Goal: Task Accomplishment & Management: Use online tool/utility

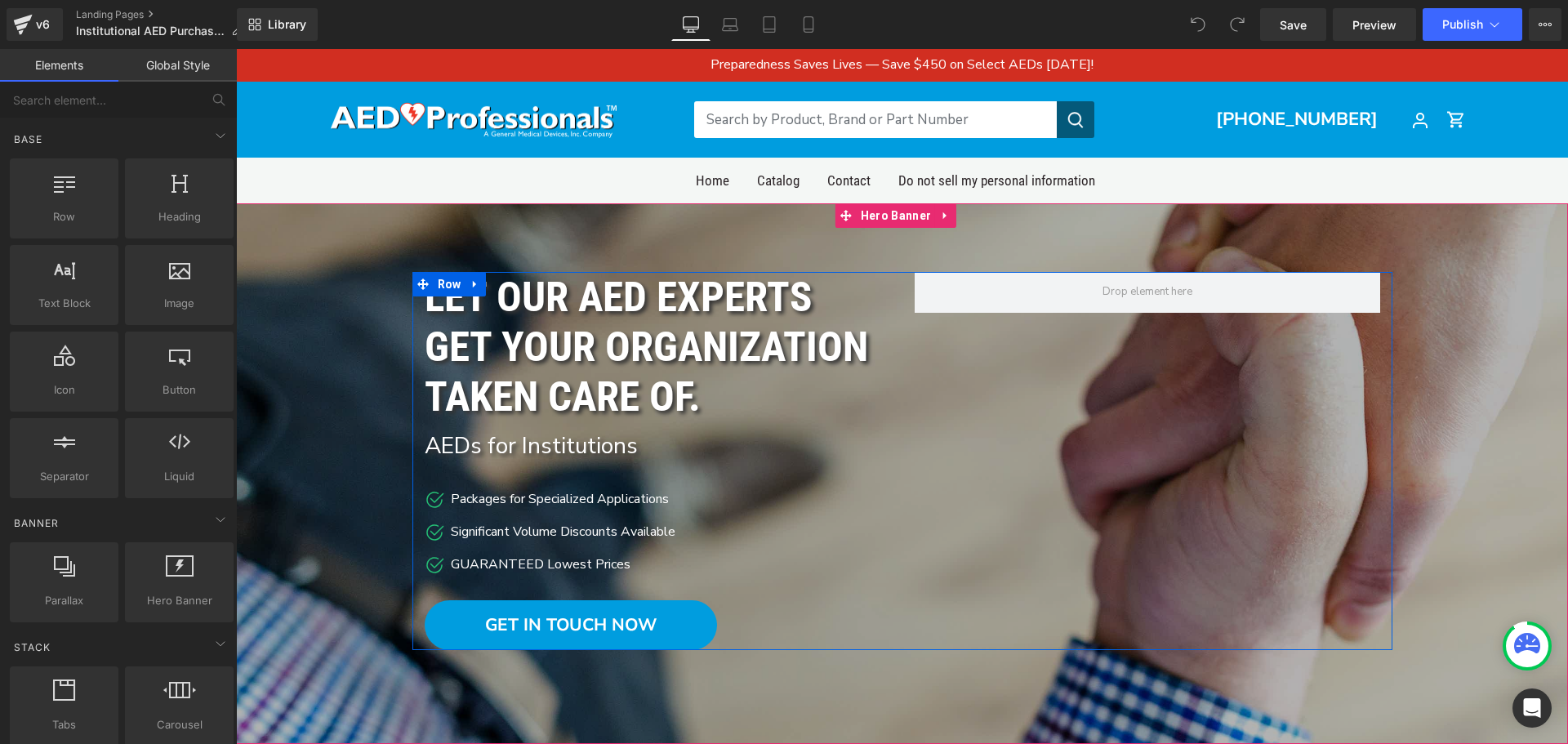
scroll to position [408, 0]
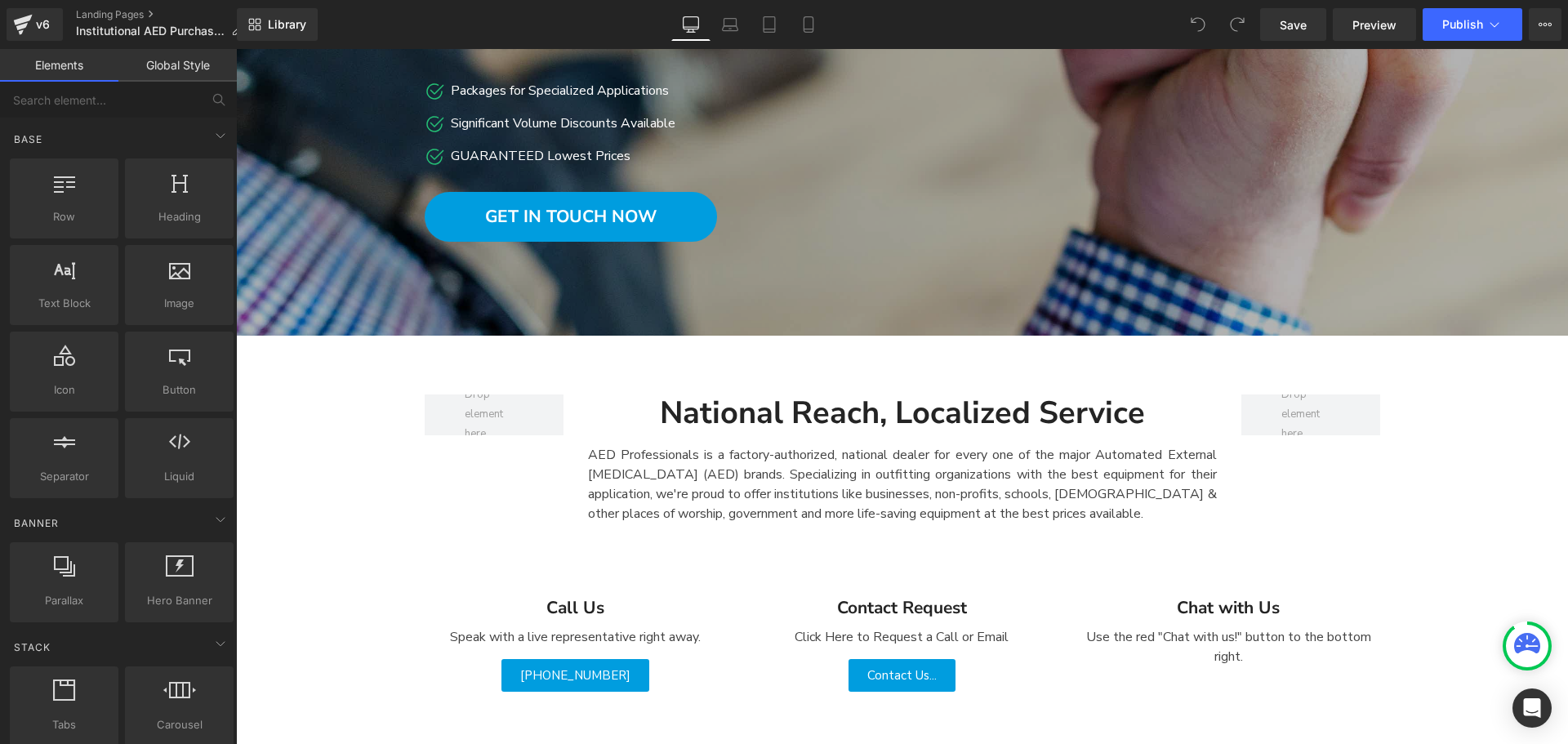
click at [1058, 497] on div "AED Professionals is a factory-authorized, national dealer for every one of the…" at bounding box center [902, 478] width 629 height 91
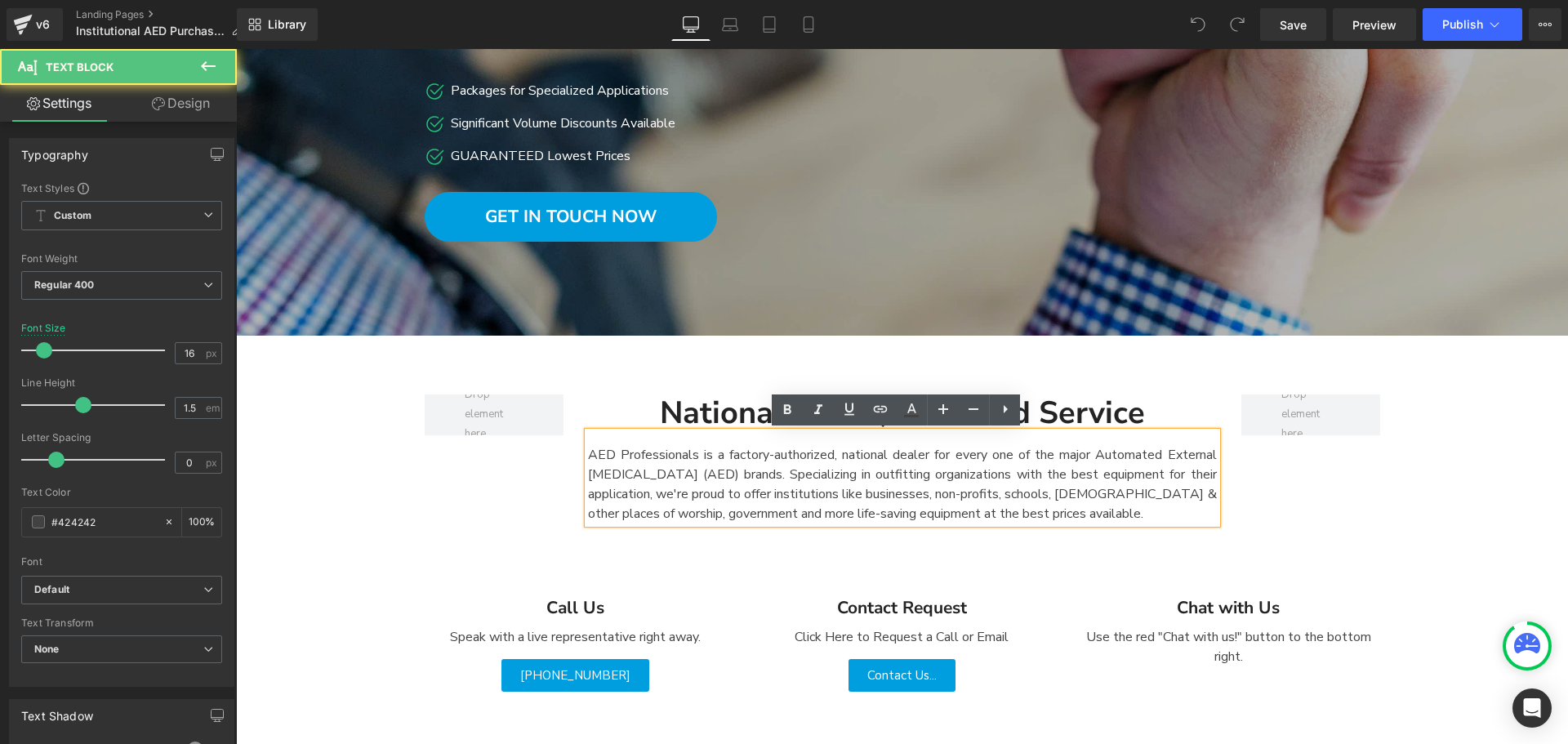
click at [1058, 497] on div "AED Professionals is a factory-authorized, national dealer for every one of the…" at bounding box center [902, 478] width 629 height 91
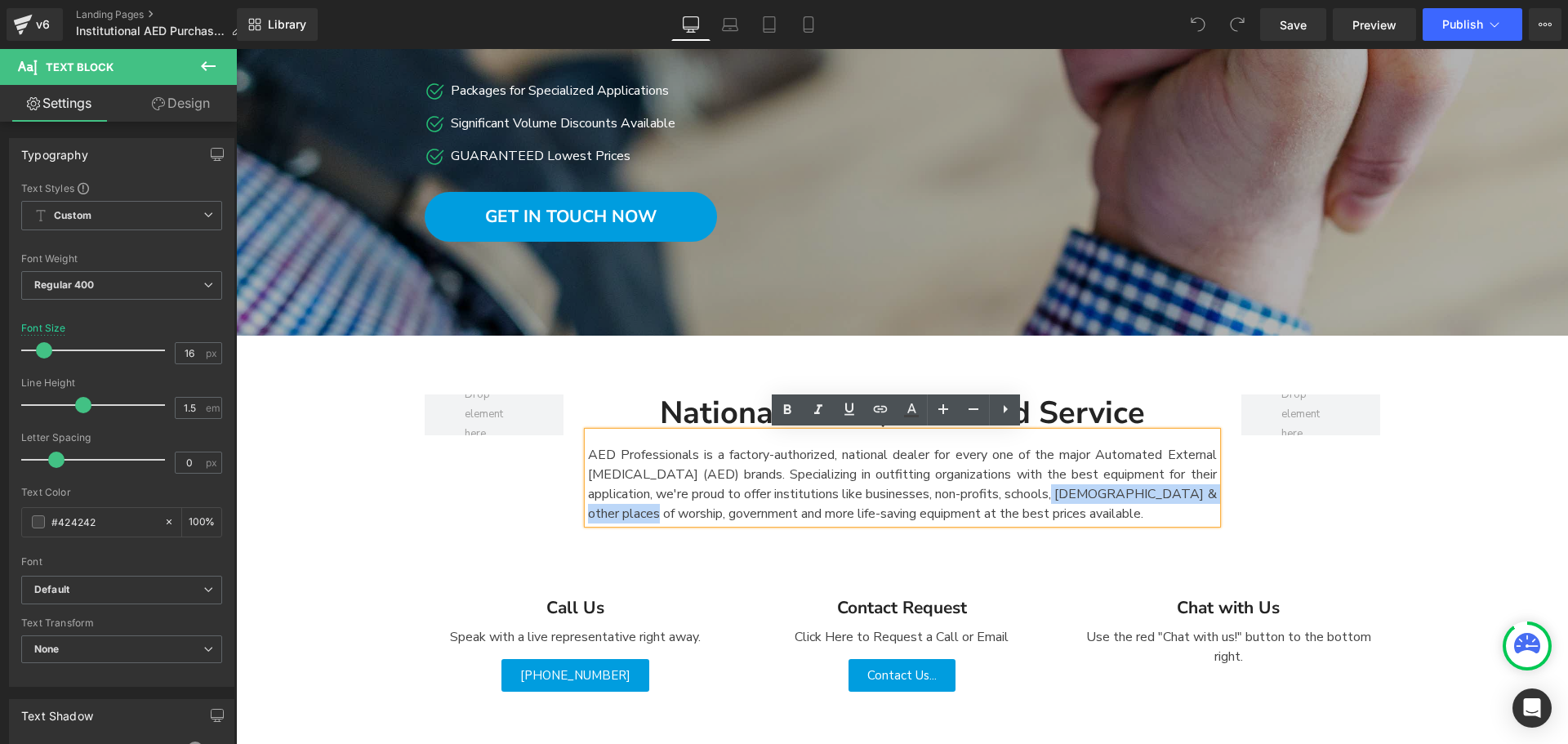
drag, startPoint x: 1058, startPoint y: 497, endPoint x: 628, endPoint y: 514, distance: 430.3
click at [628, 514] on div "AED Professionals is a factory-authorized, national dealer for every one of the…" at bounding box center [902, 478] width 629 height 91
click at [882, 417] on icon at bounding box center [880, 409] width 20 height 20
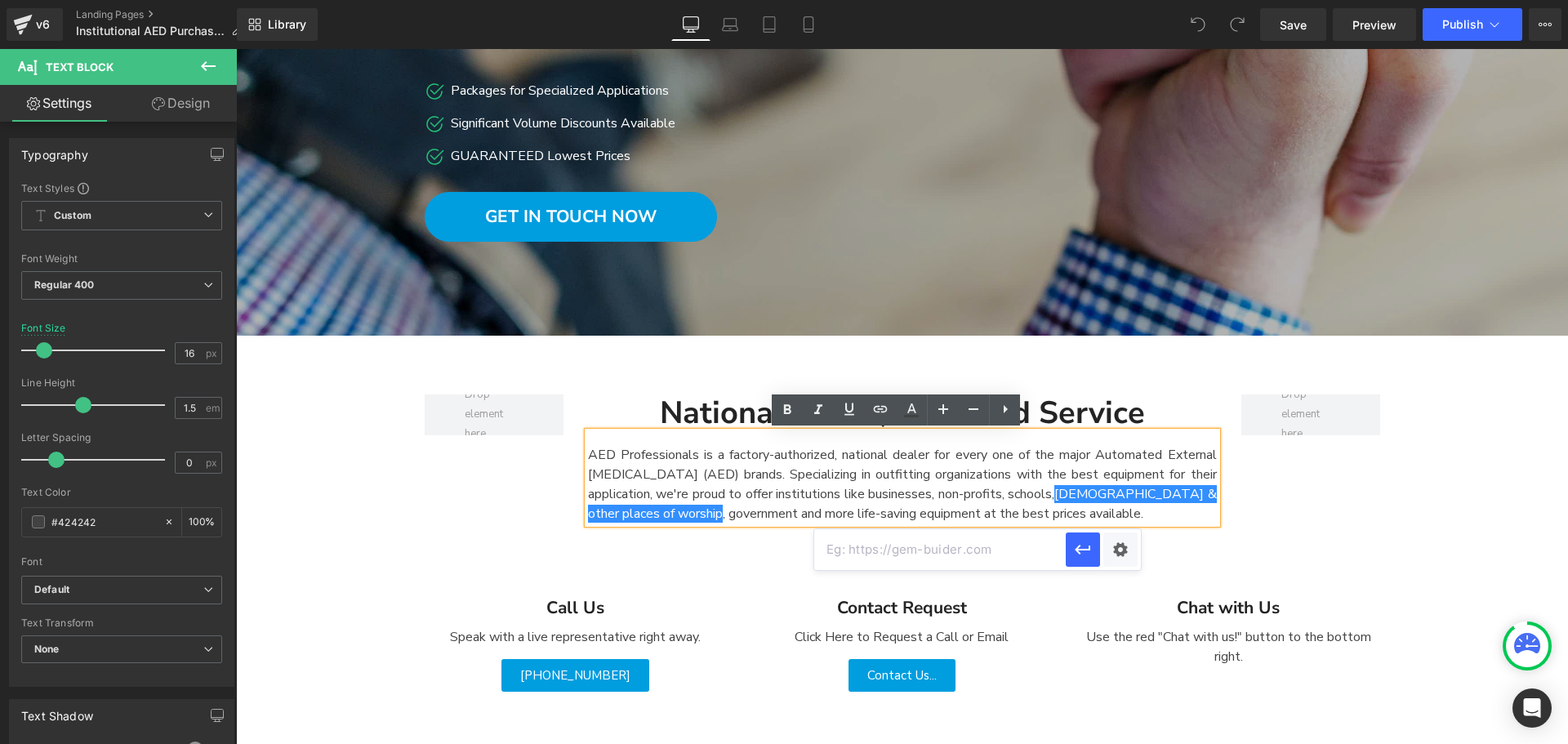
click at [908, 555] on input "text" at bounding box center [940, 550] width 252 height 41
paste input "[URL][DOMAIN_NAME]"
click at [1089, 556] on icon "button" at bounding box center [1083, 550] width 20 height 20
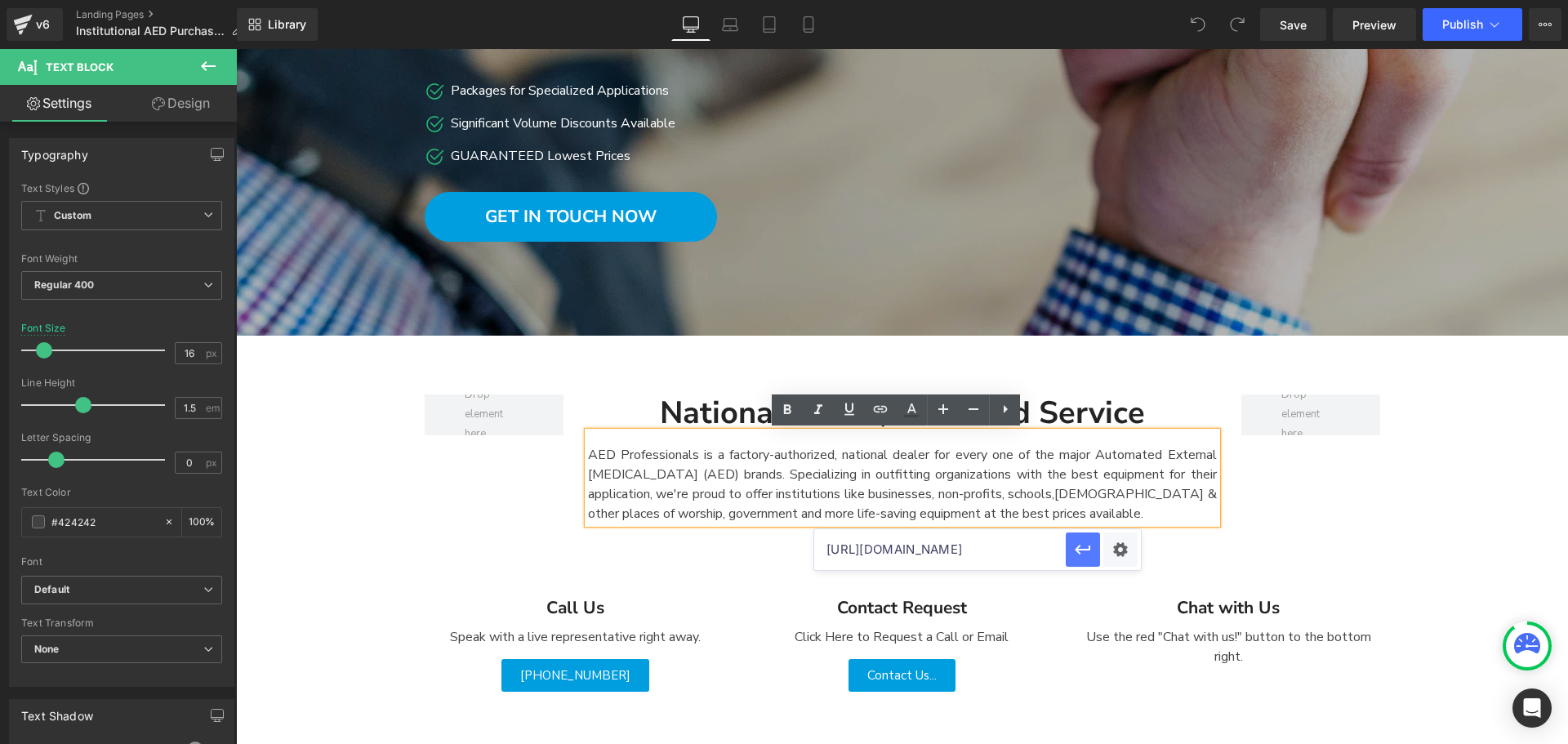
scroll to position [0, 0]
click at [849, 415] on icon at bounding box center [849, 408] width 10 height 12
click at [1309, 496] on div "National Reach, Localized Service Heading AED Professionals is a factory-author…" at bounding box center [902, 451] width 980 height 162
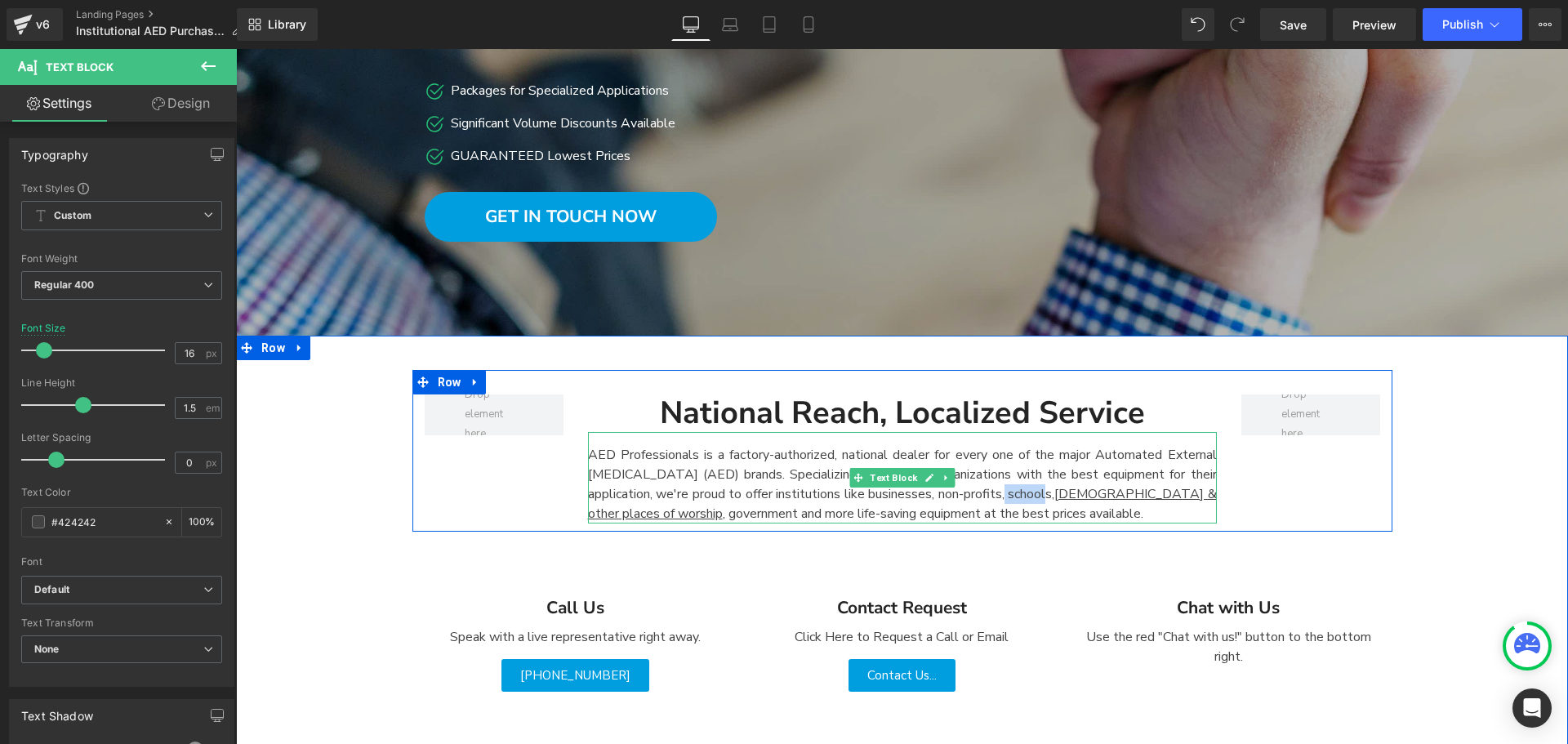
drag, startPoint x: 1005, startPoint y: 497, endPoint x: 1048, endPoint y: 501, distance: 43.2
click at [1048, 501] on div "AED Professionals is a factory-authorized, national dealer for every one of the…" at bounding box center [902, 478] width 629 height 91
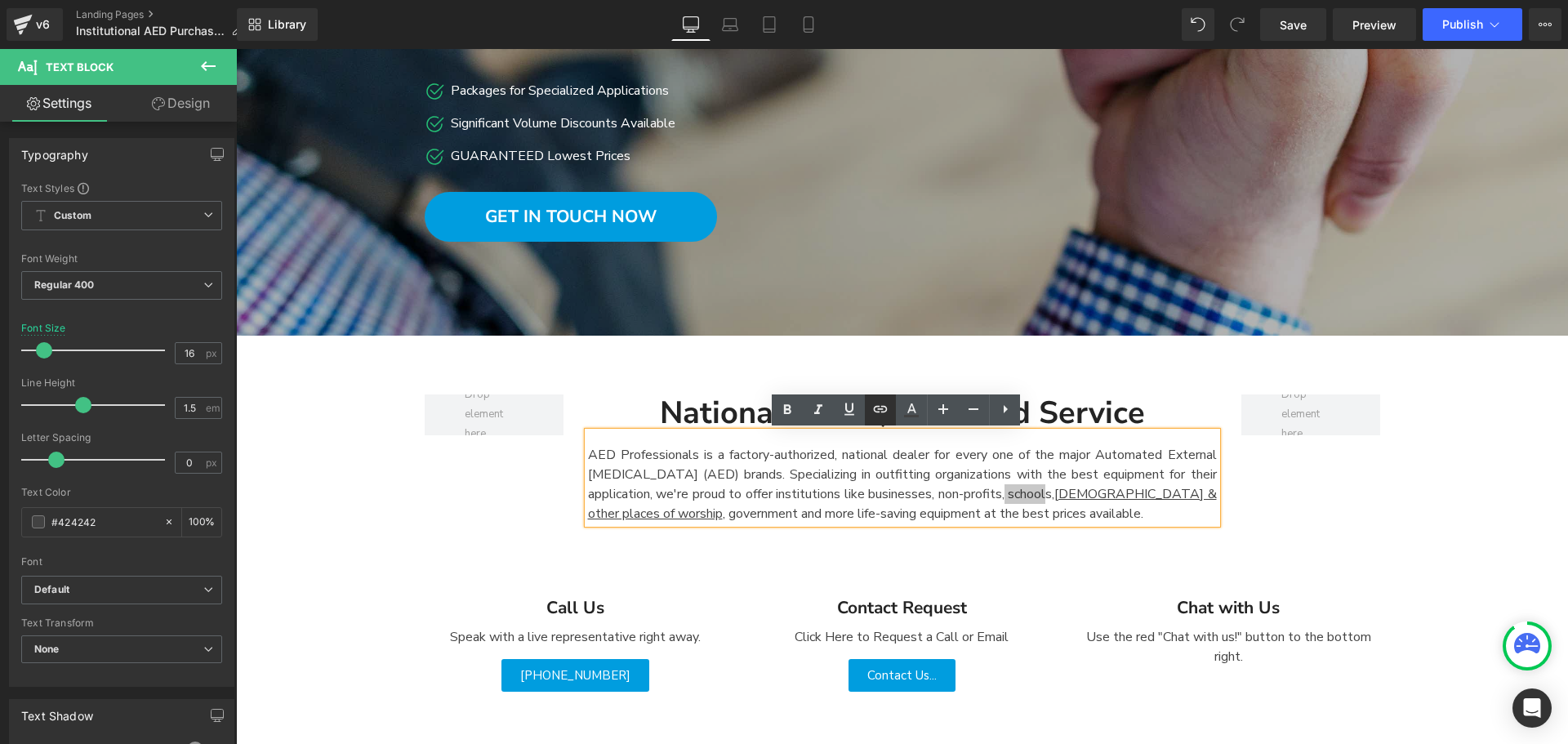
click at [886, 407] on icon at bounding box center [880, 408] width 14 height 7
click at [977, 528] on input "text" at bounding box center [1009, 530] width 252 height 41
paste input "[URL][DOMAIN_NAME]"
type input "[URL][DOMAIN_NAME]"
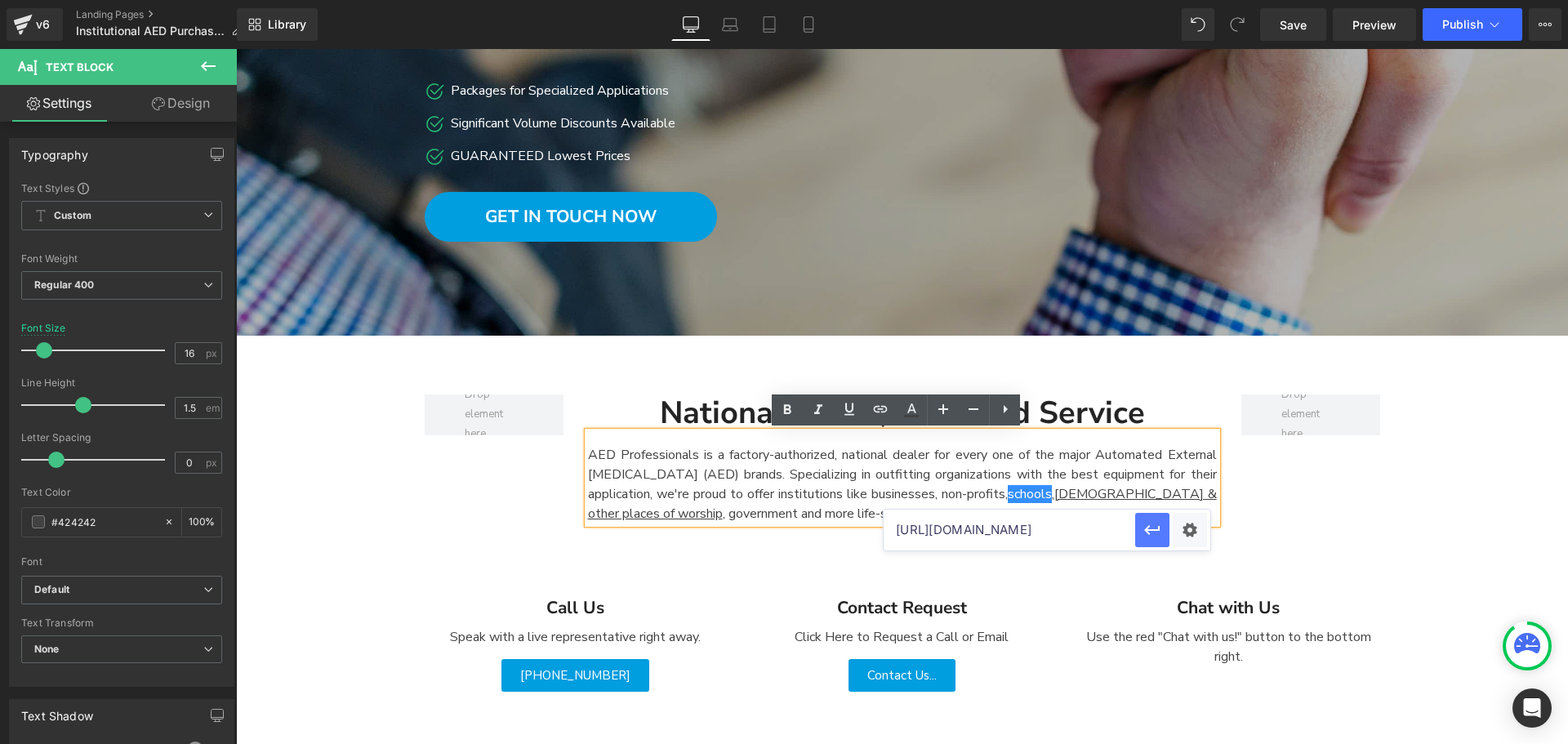
click at [1149, 537] on icon "button" at bounding box center [1152, 530] width 20 height 20
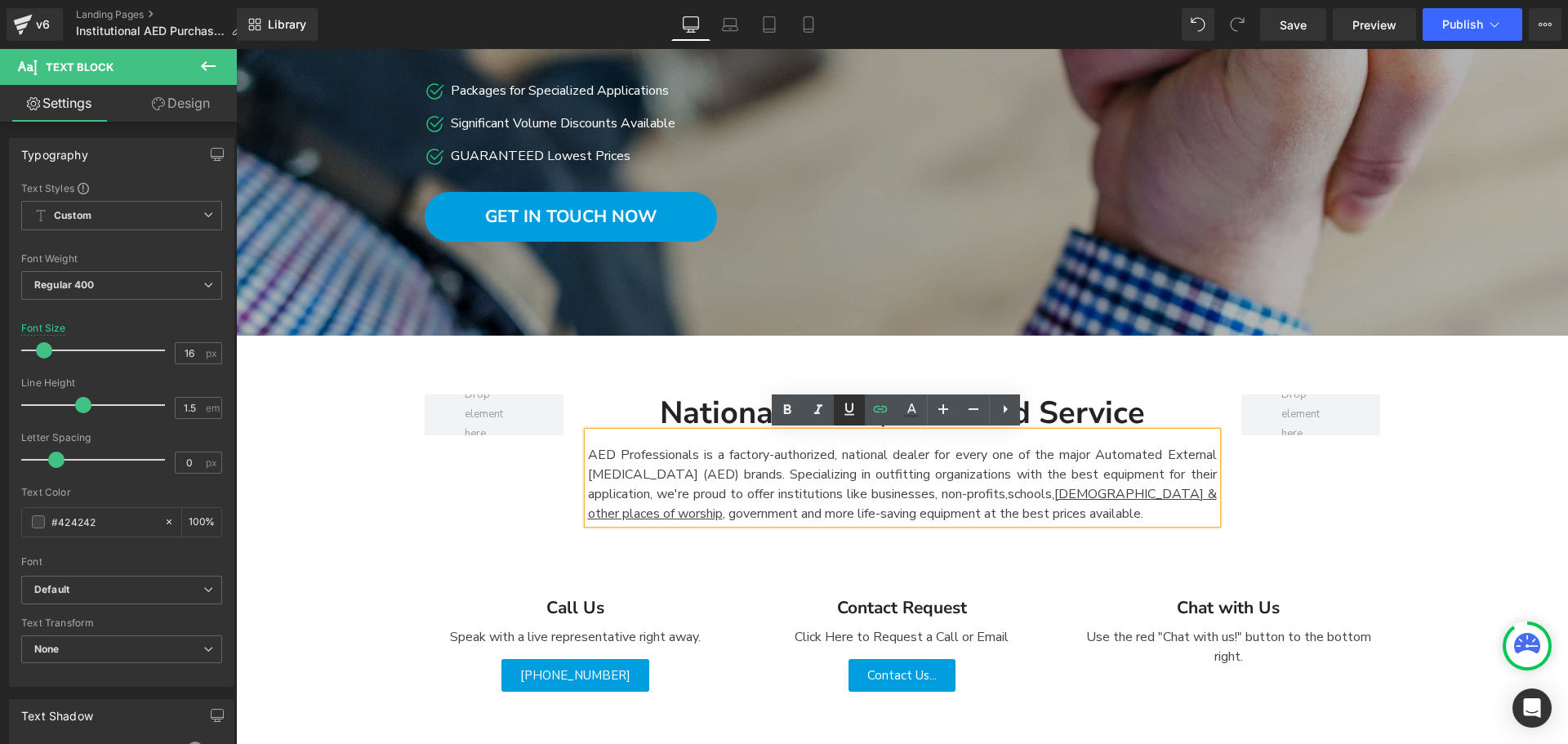
click at [854, 414] on icon at bounding box center [849, 409] width 20 height 20
click at [1478, 18] on span "Publish" at bounding box center [1463, 25] width 41 height 13
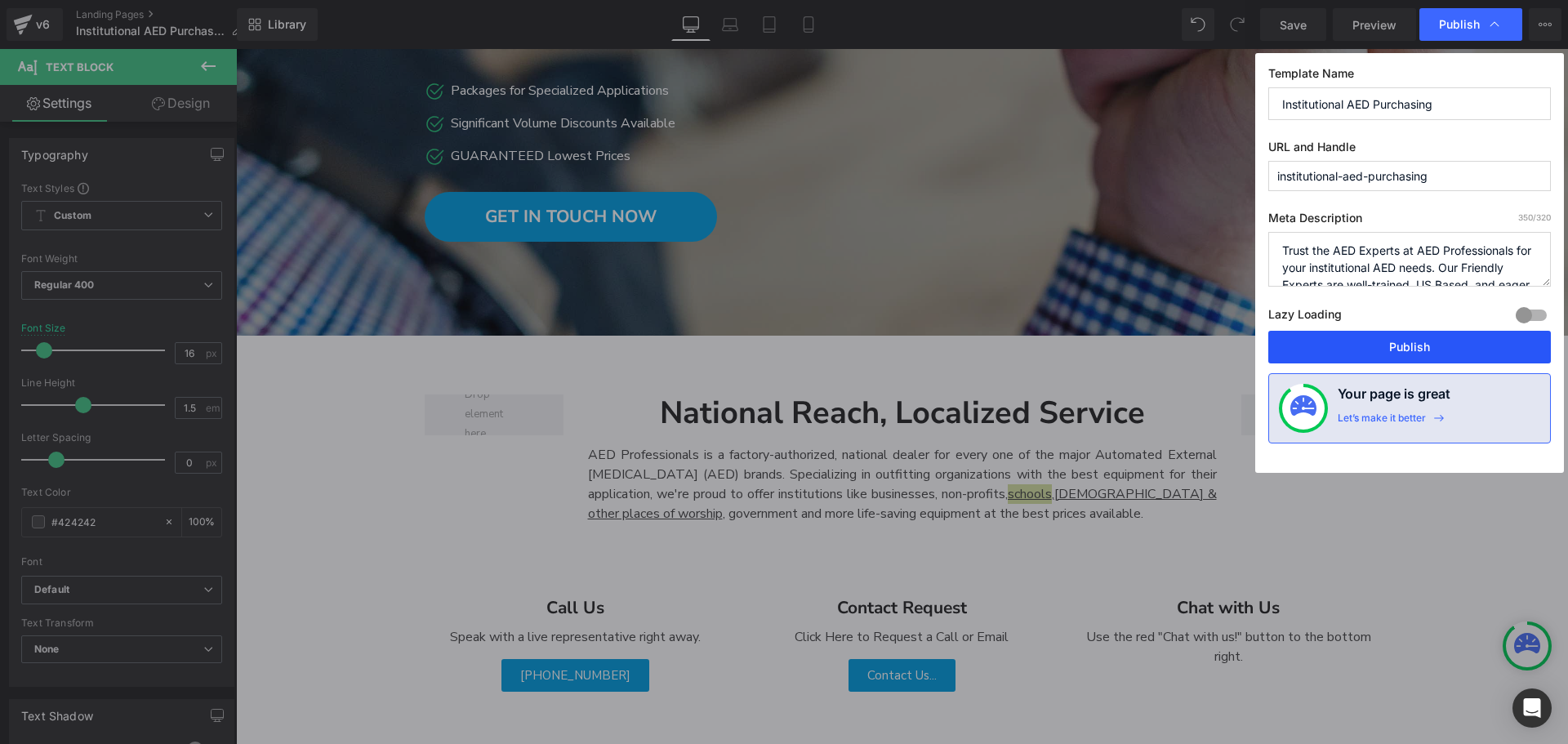
click at [1439, 348] on button "Publish" at bounding box center [1410, 347] width 283 height 33
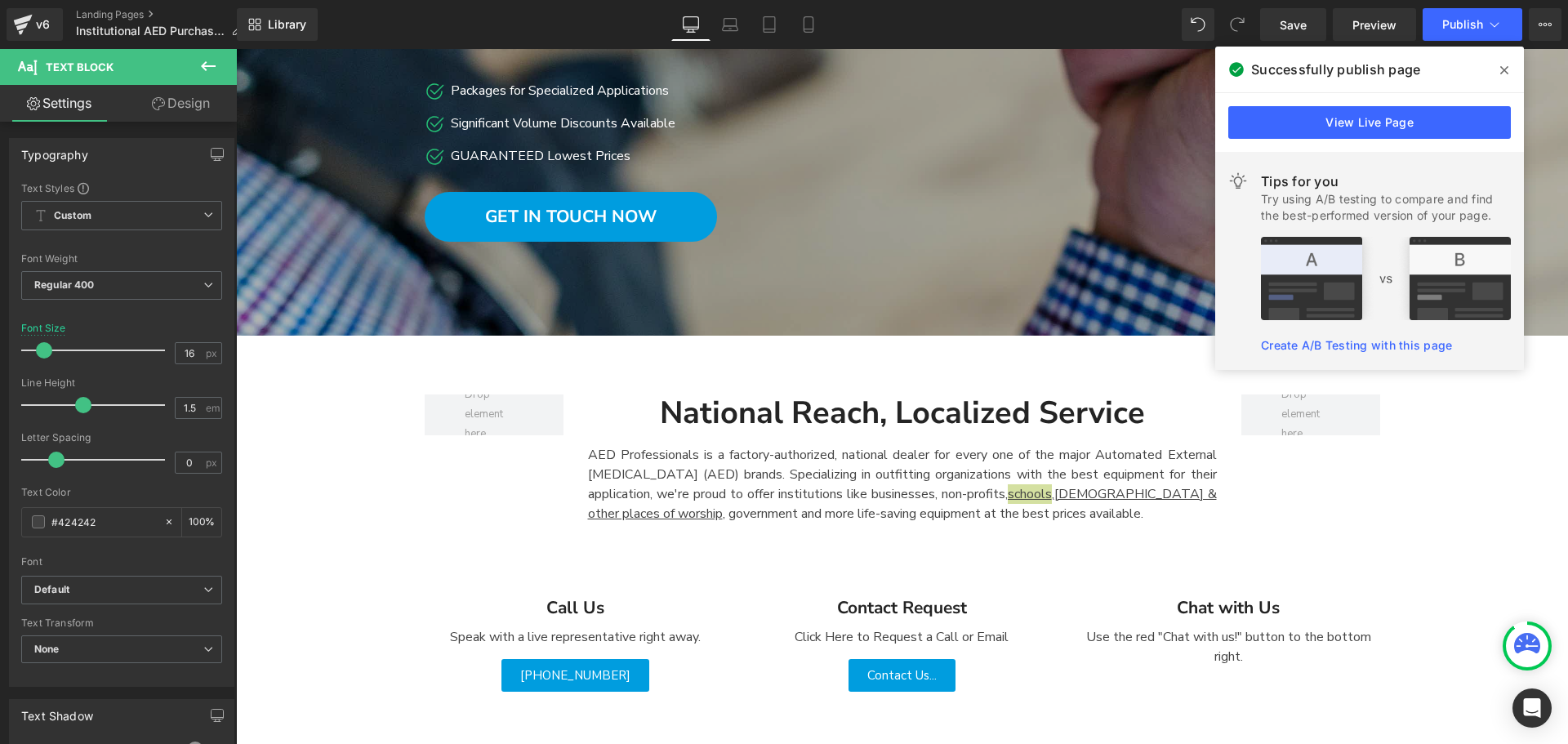
click at [1508, 69] on span at bounding box center [1504, 70] width 26 height 26
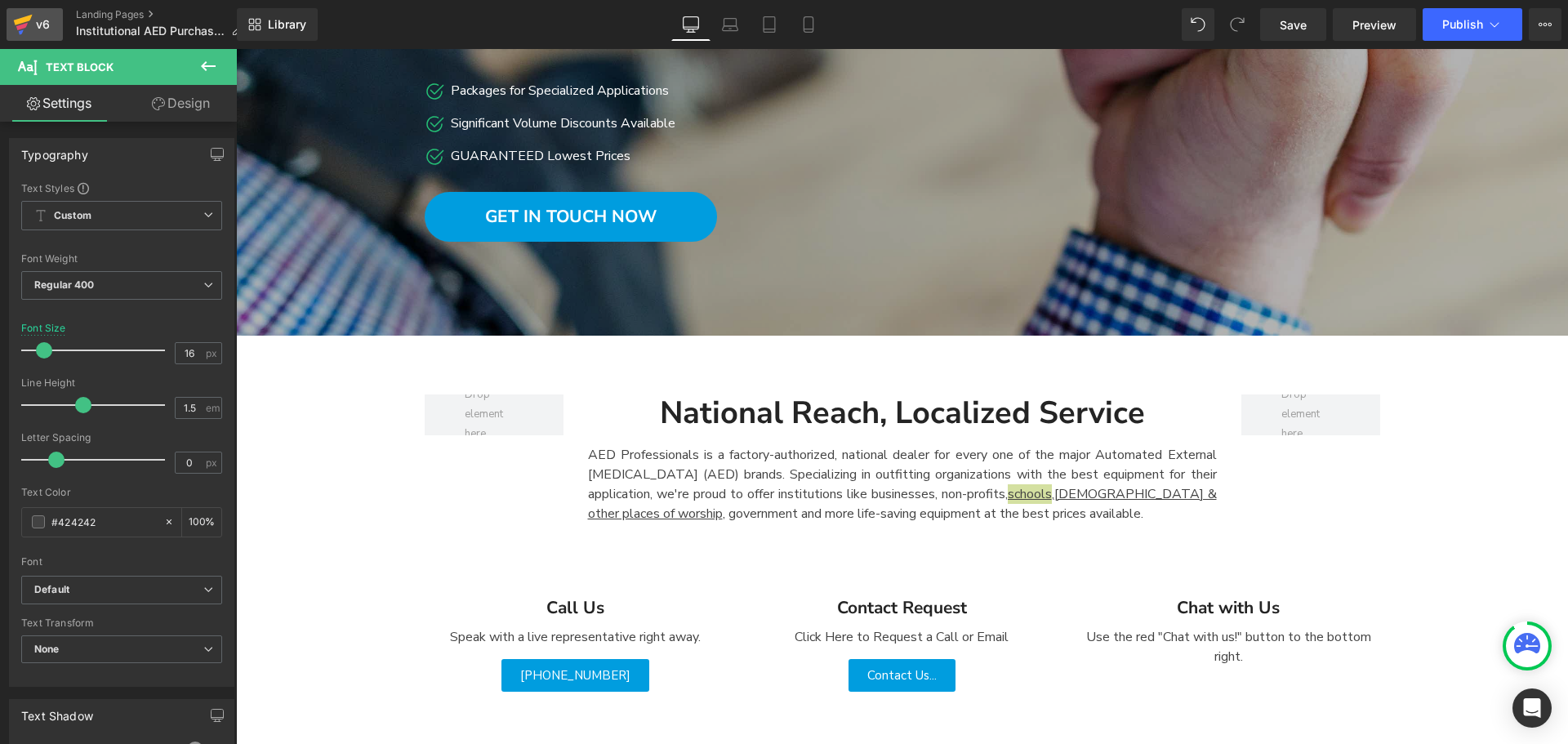
click at [42, 11] on link "v6" at bounding box center [34, 25] width 56 height 33
